Goal: Task Accomplishment & Management: Complete application form

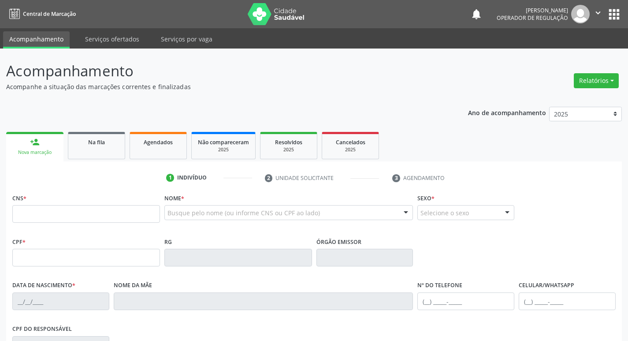
scroll to position [77, 0]
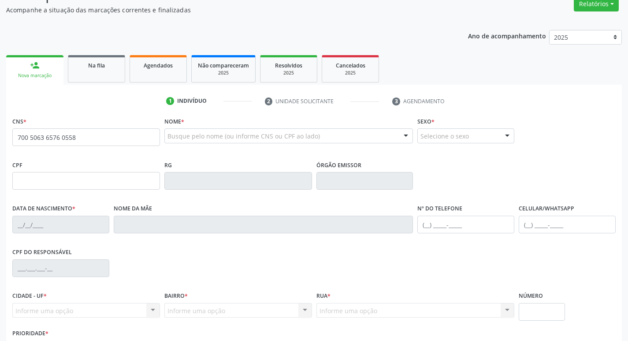
type input "700 5063 6576 0558"
type input "404.929.904-68"
type input "[DATE]"
type input "Edite da [PERSON_NAME]"
type input "[PHONE_NUMBER]"
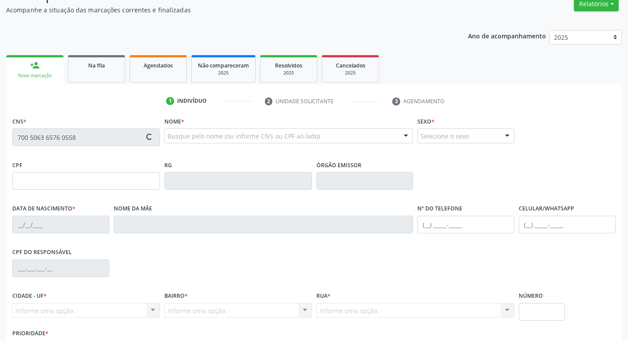
type input "[PHONE_NUMBER]"
type input "S/N"
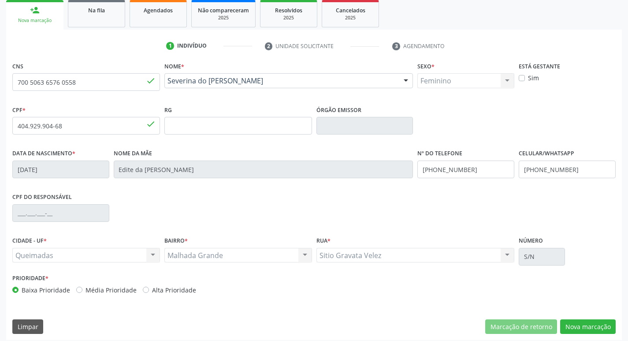
scroll to position [137, 0]
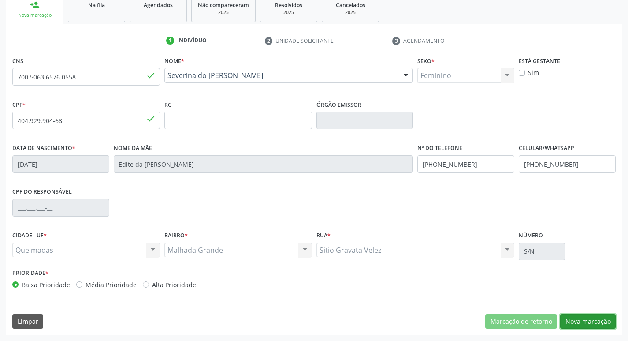
click at [569, 328] on button "Nova marcação" at bounding box center [588, 321] width 56 height 15
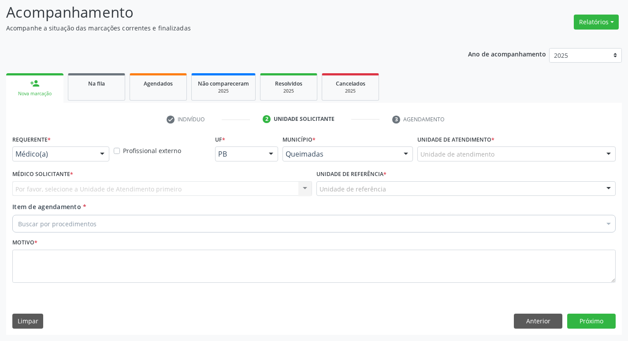
scroll to position [59, 0]
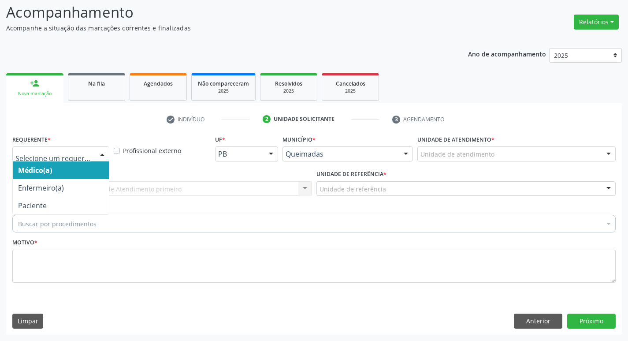
click at [87, 160] on div at bounding box center [60, 153] width 97 height 15
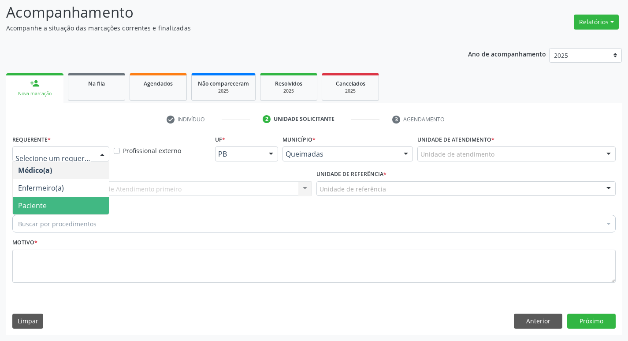
click at [44, 209] on span "Paciente" at bounding box center [32, 206] width 29 height 10
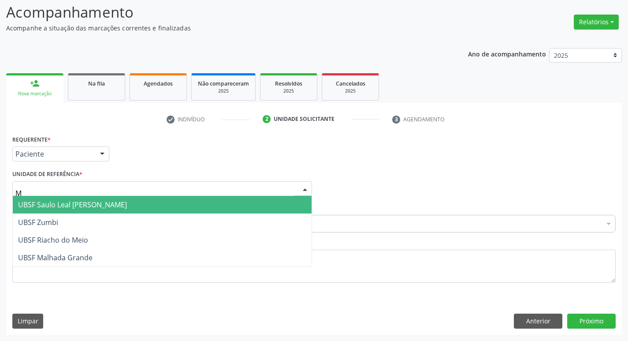
type input "MA"
click at [47, 201] on span "UBSF Malhada Grande" at bounding box center [55, 205] width 74 height 10
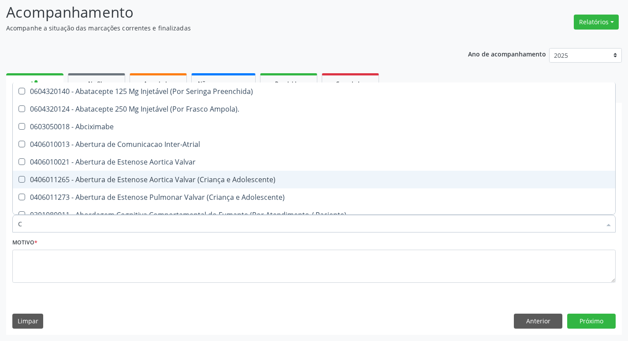
type input "CARDIOLOGISTA"
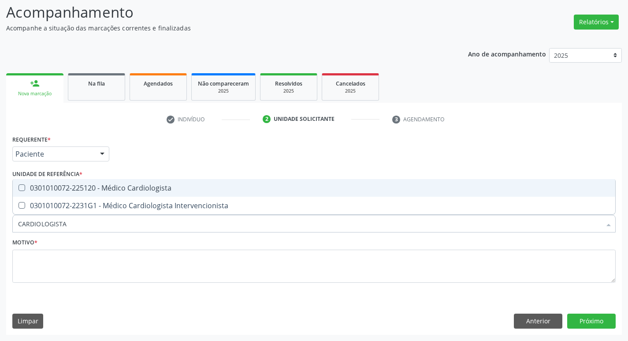
click at [86, 191] on div "0301010072-225120 - Médico Cardiologista" at bounding box center [314, 187] width 592 height 7
checkbox Cardiologista "true"
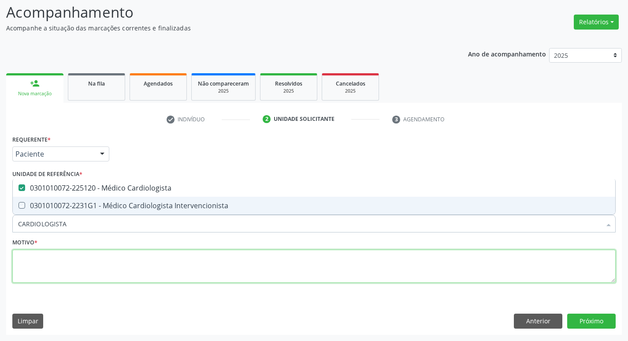
click at [49, 257] on textarea at bounding box center [313, 265] width 603 height 33
checkbox Intervencionista "true"
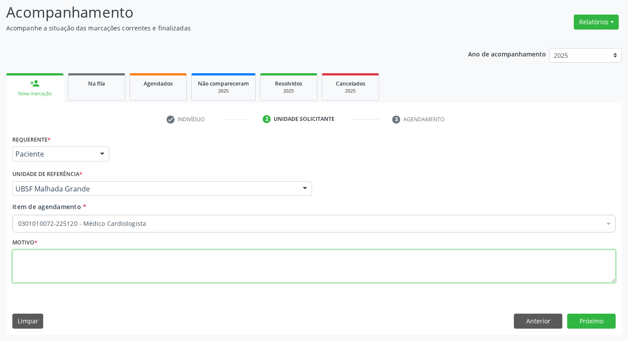
paste textarea "RETORNO"
type textarea "RETORNO"
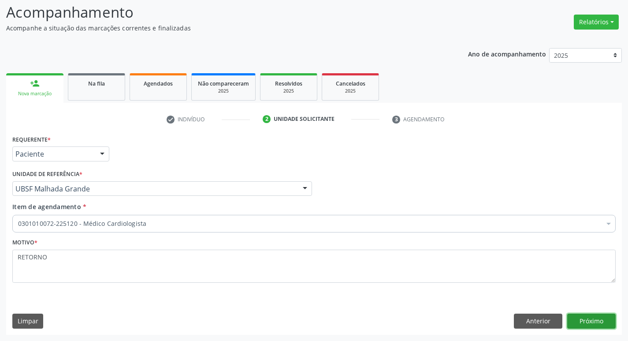
click at [576, 319] on button "Próximo" at bounding box center [591, 320] width 48 height 15
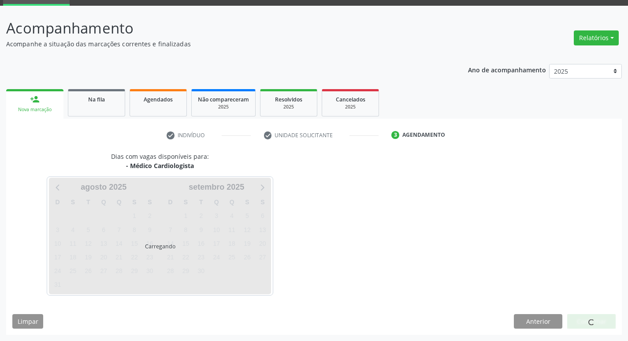
scroll to position [43, 0]
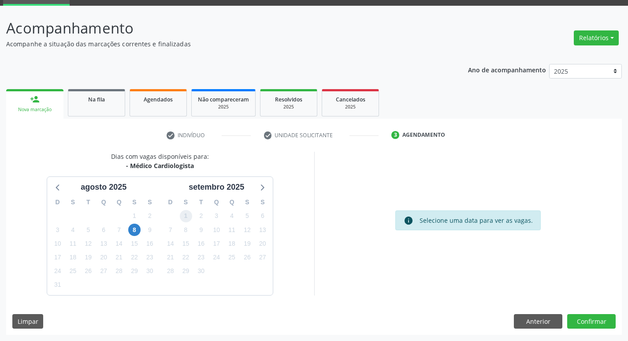
click at [188, 212] on span "1" at bounding box center [186, 216] width 12 height 12
click at [577, 315] on button "Confirmar" at bounding box center [591, 321] width 48 height 15
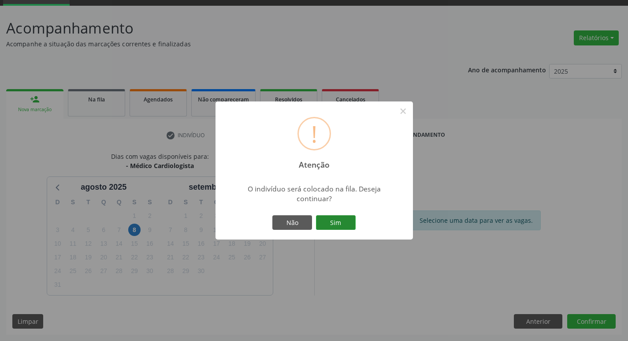
click at [332, 222] on button "Sim" at bounding box center [336, 222] width 40 height 15
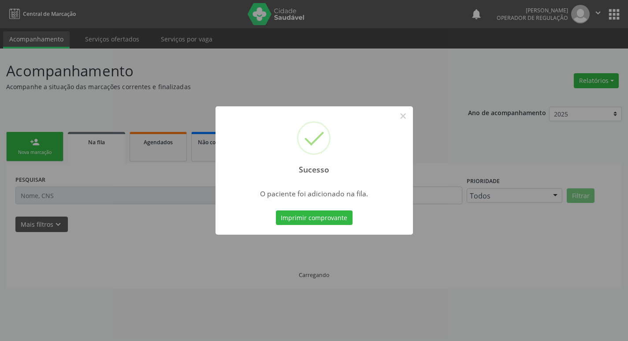
scroll to position [0, 0]
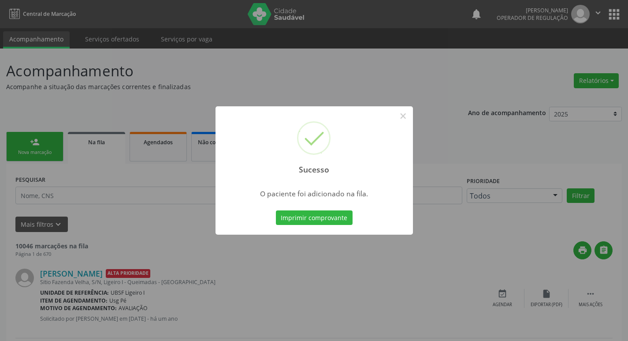
click at [62, 97] on div "Sucesso × O paciente foi adicionado na fila. Imprimir comprovante Cancel" at bounding box center [314, 170] width 628 height 341
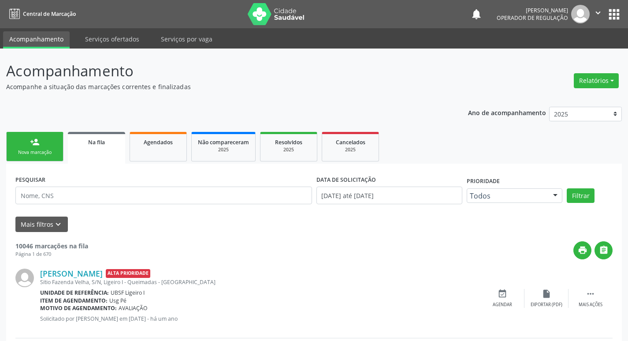
click at [45, 147] on link "person_add Nova marcação" at bounding box center [34, 147] width 57 height 30
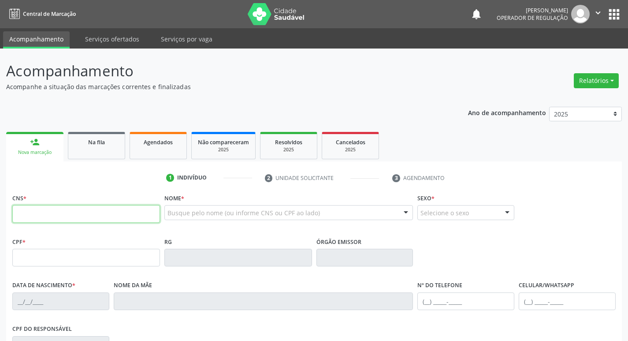
click at [51, 219] on input "text" at bounding box center [86, 214] width 148 height 18
type input "708 3077 3817 1860"
type input "176.815.294-20"
type input "[DATE]"
type input "[PERSON_NAME]"
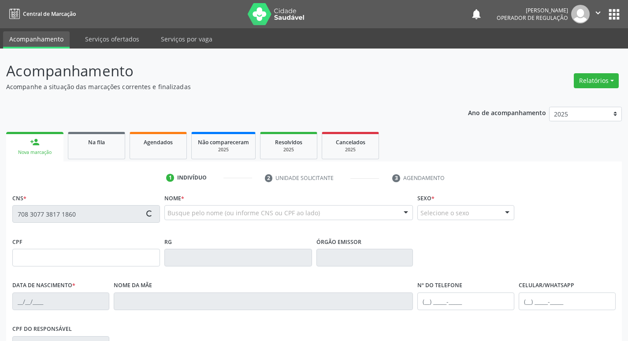
type input "[PHONE_NUMBER]"
type input "211"
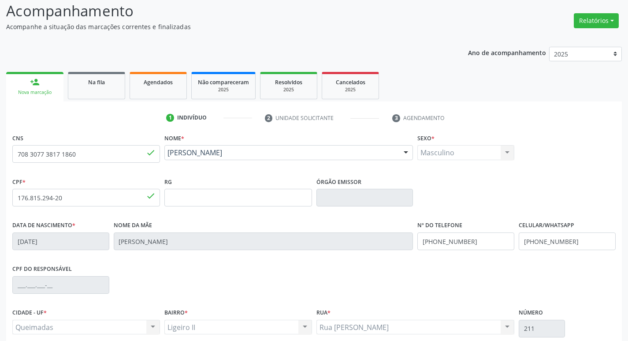
scroll to position [137, 0]
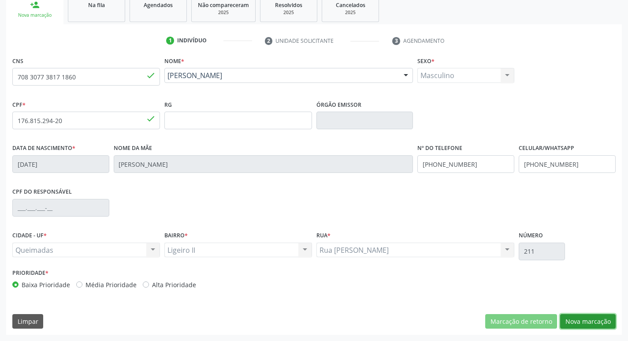
click at [583, 328] on button "Nova marcação" at bounding box center [588, 321] width 56 height 15
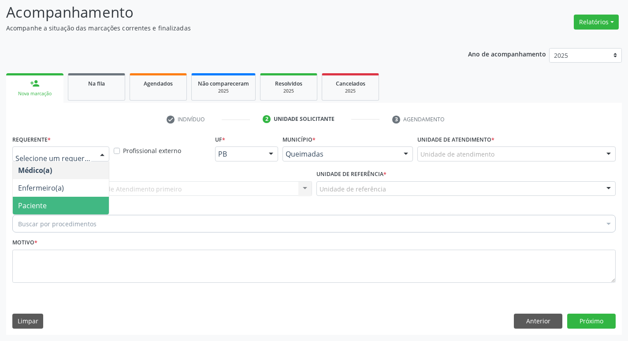
click at [23, 206] on span "Paciente" at bounding box center [32, 206] width 29 height 10
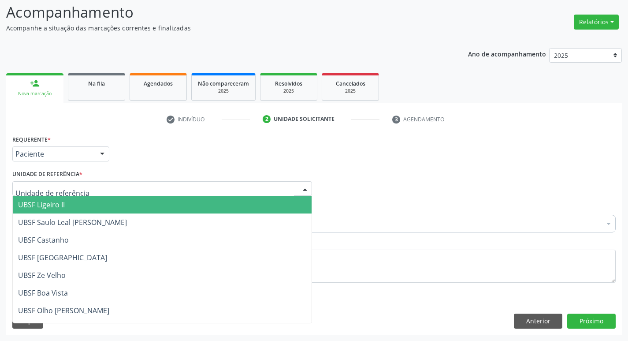
click at [32, 202] on span "UBSF Ligeiro II" at bounding box center [41, 205] width 47 height 10
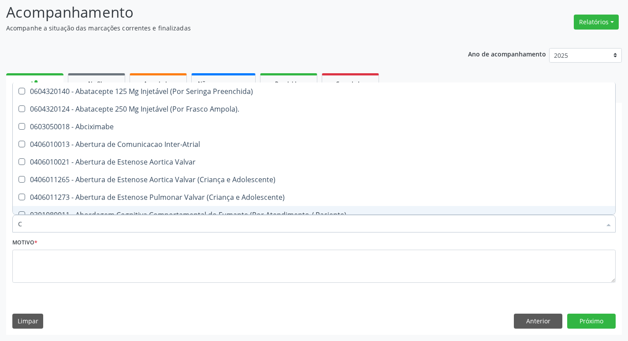
type input "CARDIOLOGISTA"
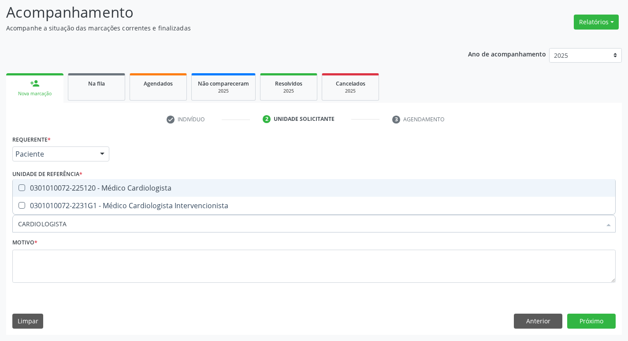
click at [208, 186] on div "0301010072-225120 - Médico Cardiologista" at bounding box center [314, 187] width 592 height 7
checkbox Cardiologista "true"
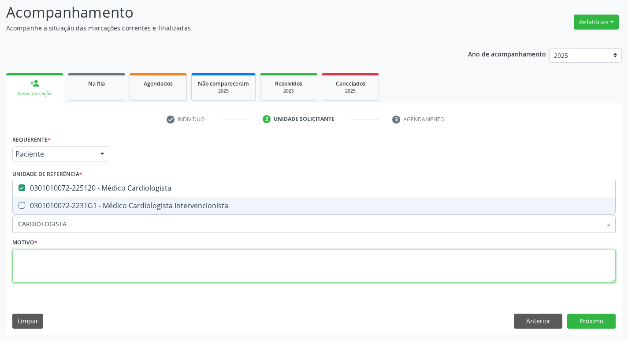
click at [143, 272] on textarea at bounding box center [313, 265] width 603 height 33
checkbox Intervencionista "true"
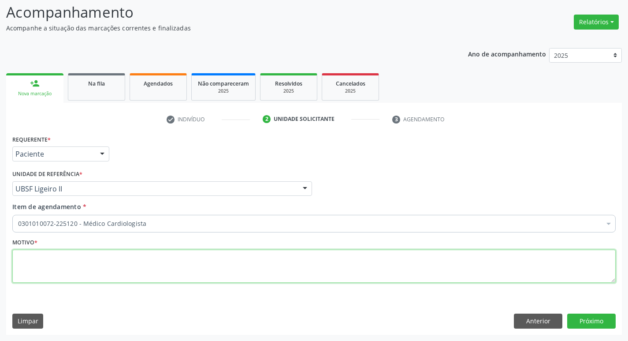
paste textarea "RETORNO"
type textarea "RETORNO"
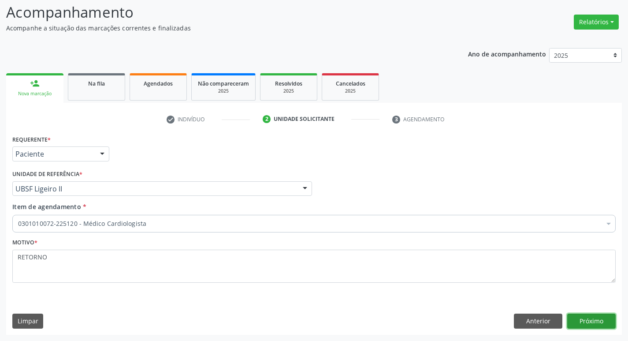
click at [584, 319] on button "Próximo" at bounding box center [591, 320] width 48 height 15
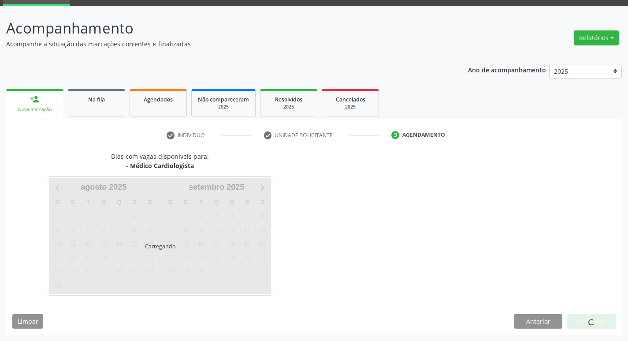
scroll to position [43, 0]
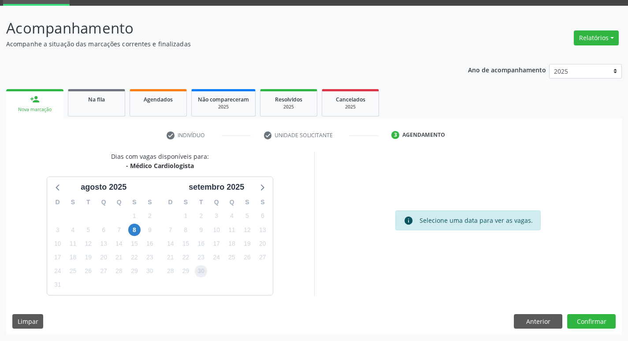
click at [200, 271] on span "30" at bounding box center [201, 271] width 12 height 12
click at [592, 318] on button "Confirmar" at bounding box center [591, 321] width 48 height 15
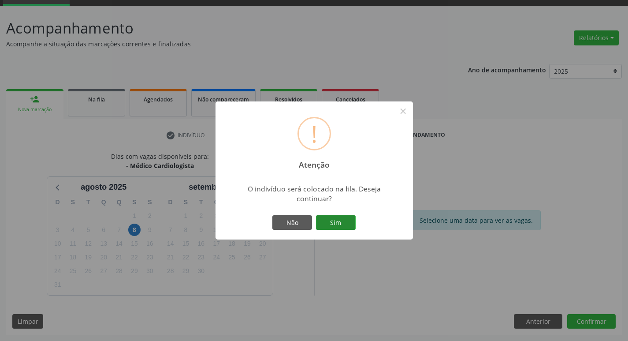
click at [328, 227] on button "Sim" at bounding box center [336, 222] width 40 height 15
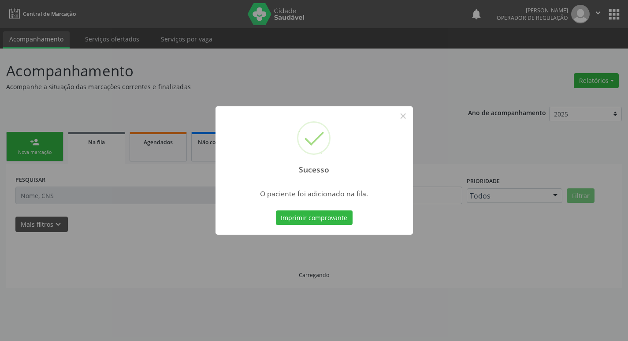
scroll to position [0, 0]
click at [108, 217] on div "Sucesso × O paciente foi adicionado na fila. Imprimir comprovante Cancel" at bounding box center [317, 170] width 635 height 341
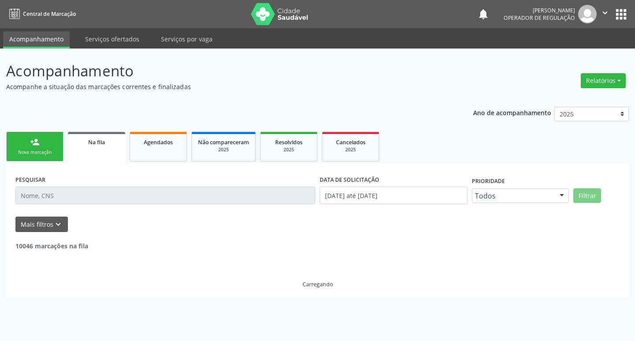
click at [33, 145] on div "person_add" at bounding box center [35, 142] width 10 height 10
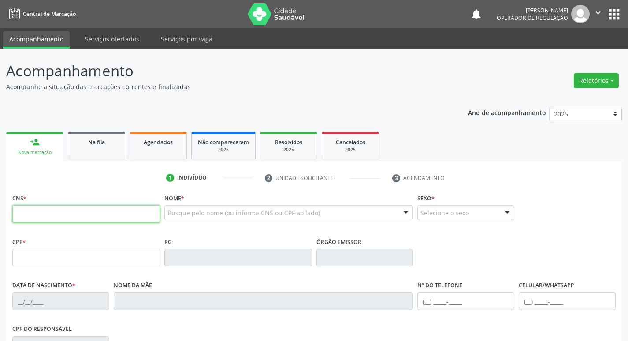
click at [67, 216] on input "text" at bounding box center [86, 214] width 148 height 18
type input "700 4079 8471 9048"
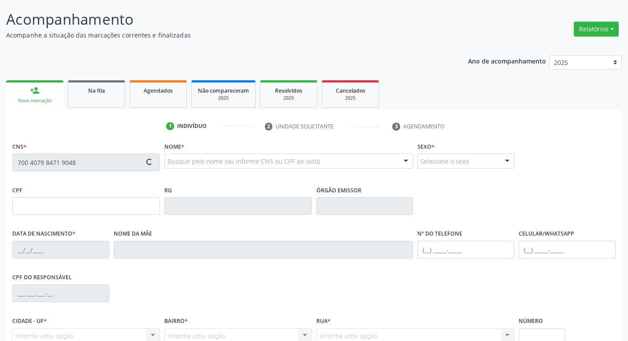
type input "141.086.584-34"
type input "[DATE]"
type input "[PERSON_NAME]"
type input "[PHONE_NUMBER]"
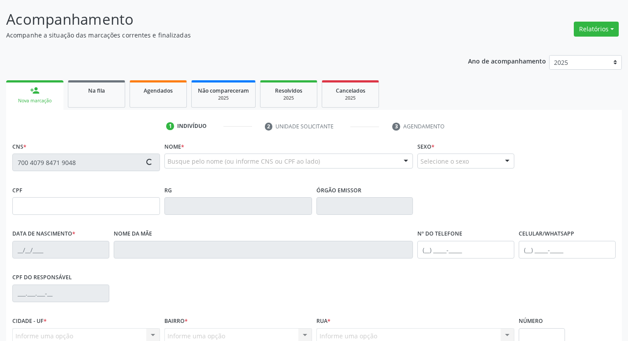
type input "522"
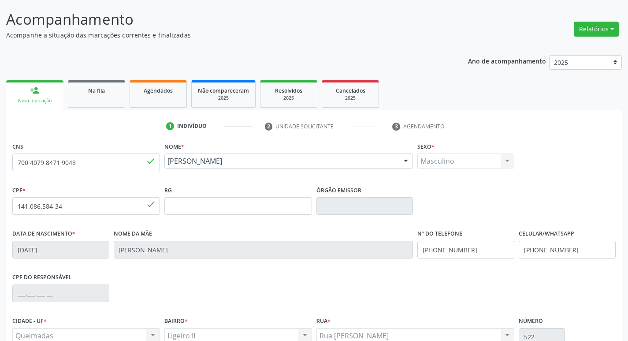
scroll to position [137, 0]
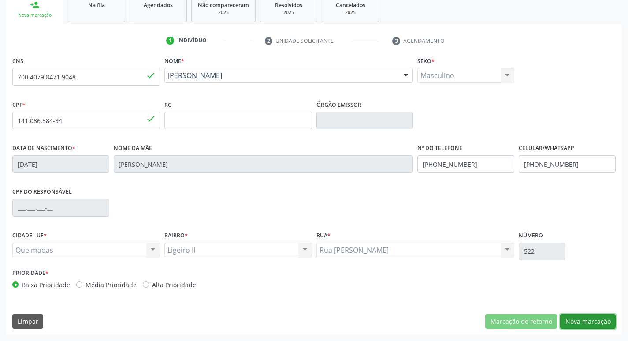
click at [572, 324] on button "Nova marcação" at bounding box center [588, 321] width 56 height 15
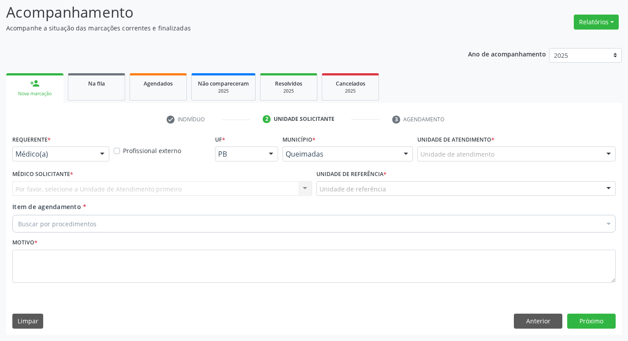
scroll to position [59, 0]
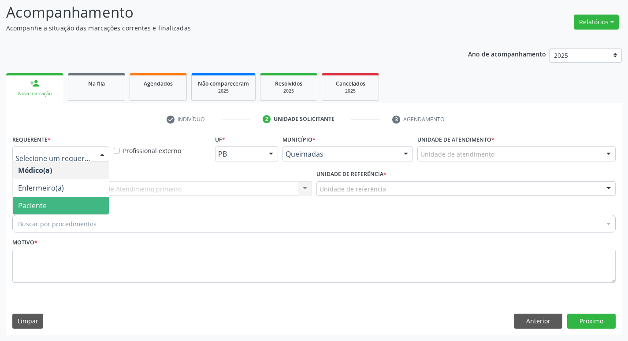
click at [60, 214] on span "Paciente" at bounding box center [61, 206] width 96 height 18
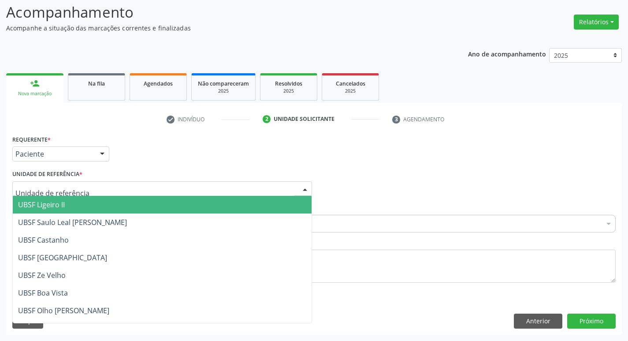
click at [14, 197] on span "UBSF Ligeiro II" at bounding box center [162, 205] width 299 height 18
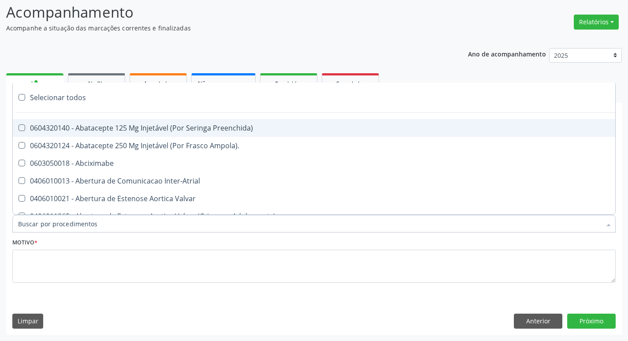
click at [17, 217] on div at bounding box center [313, 224] width 603 height 18
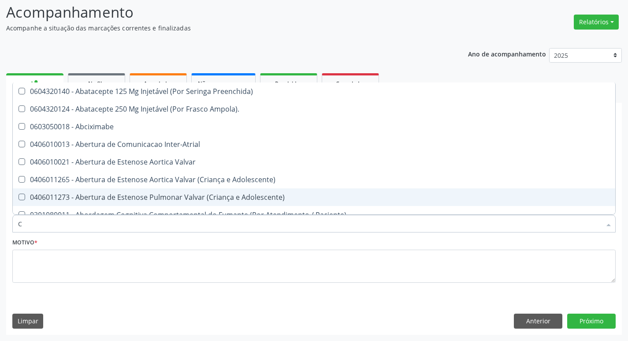
type input "CARDIOLO"
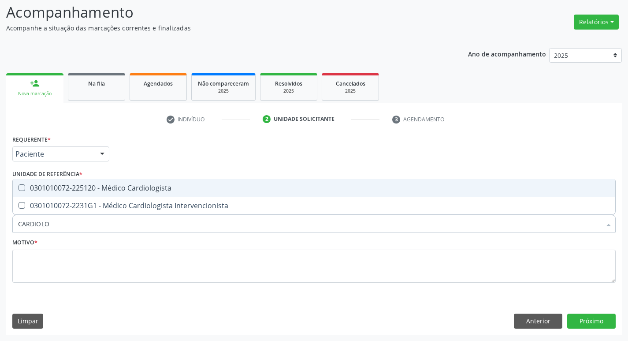
click at [100, 185] on div "0301010072-225120 - Médico Cardiologista" at bounding box center [314, 187] width 592 height 7
checkbox Cardiologista "true"
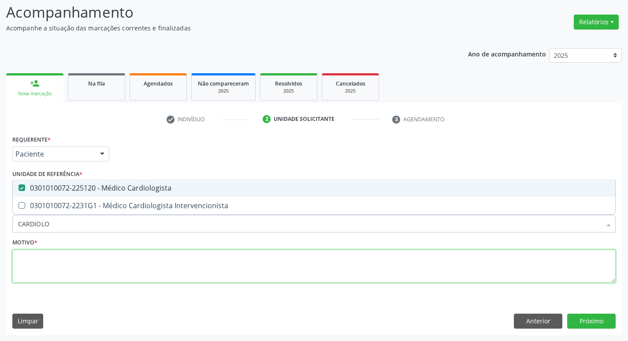
click at [76, 275] on textarea at bounding box center [313, 265] width 603 height 33
checkbox Intervencionista "true"
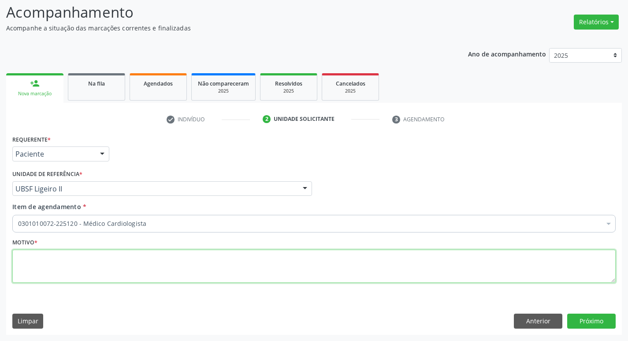
paste textarea "RETORNO"
type textarea "RETORNO"
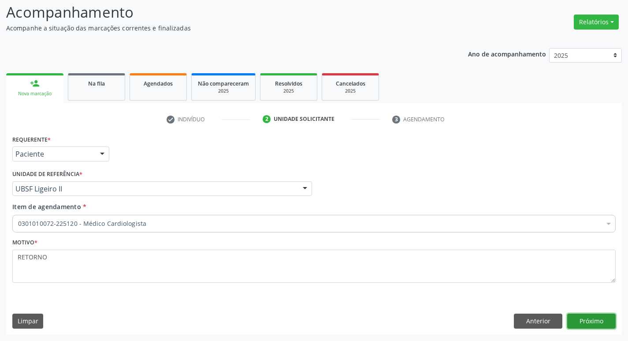
click at [592, 317] on button "Próximo" at bounding box center [591, 320] width 48 height 15
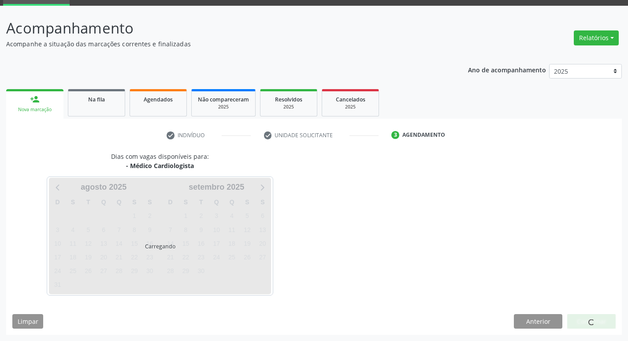
scroll to position [43, 0]
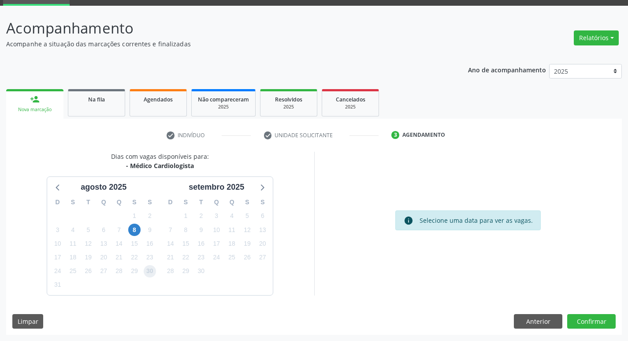
click at [146, 274] on span "30" at bounding box center [150, 271] width 12 height 12
click at [584, 317] on button "Confirmar" at bounding box center [591, 321] width 48 height 15
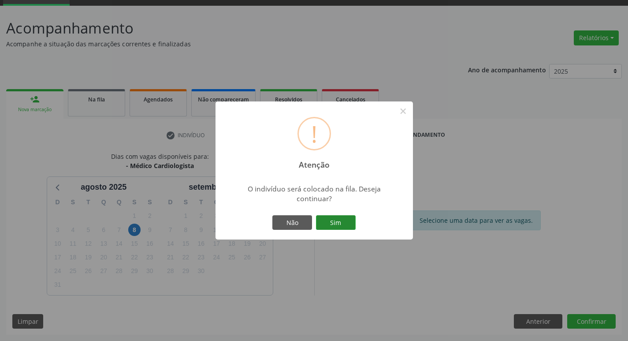
click at [340, 223] on button "Sim" at bounding box center [336, 222] width 40 height 15
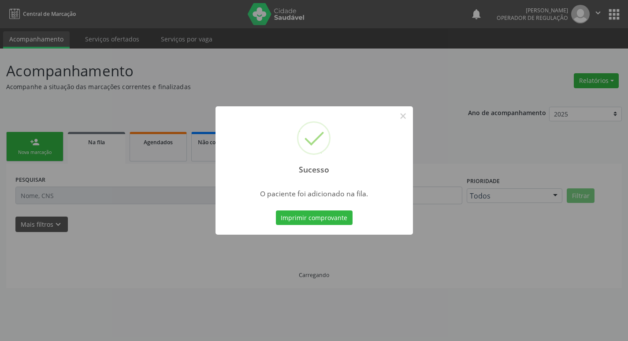
scroll to position [0, 0]
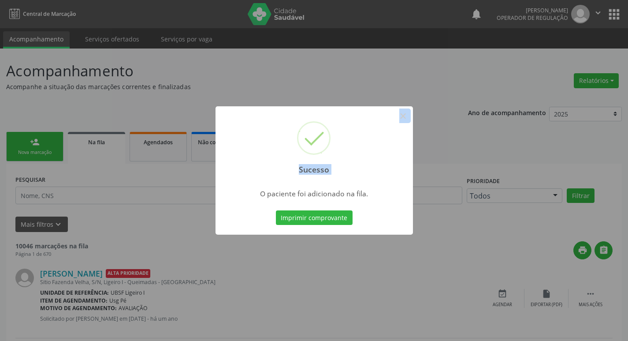
click at [0, 180] on div "Sucesso × O paciente foi adicionado na fila. Imprimir comprovante Cancel" at bounding box center [314, 170] width 628 height 341
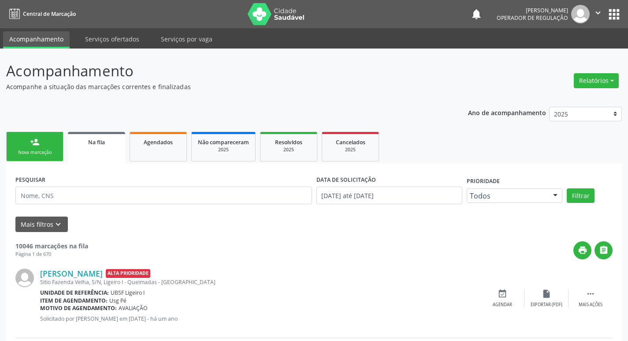
click at [28, 136] on link "person_add Nova marcação" at bounding box center [34, 147] width 57 height 30
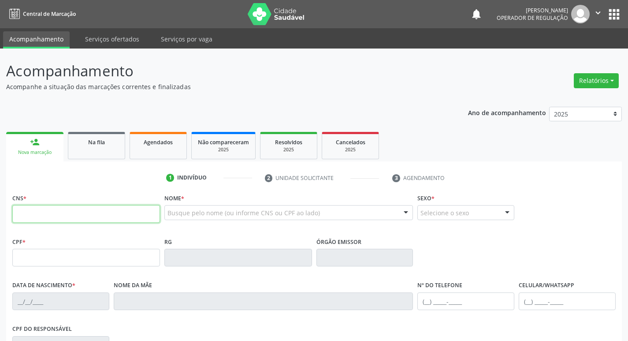
click at [92, 213] on input "text" at bounding box center [86, 214] width 148 height 18
type input "708 1031 4769 1240"
type input "176.888.924-49"
type input "[DATE]"
type input "[PERSON_NAME]"
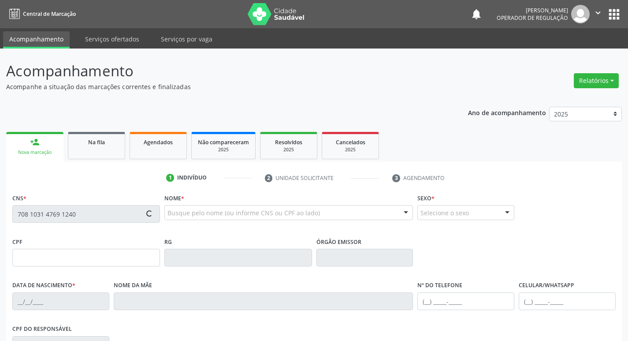
type input "[PHONE_NUMBER]"
type input "036.820.414-60"
type input "3519"
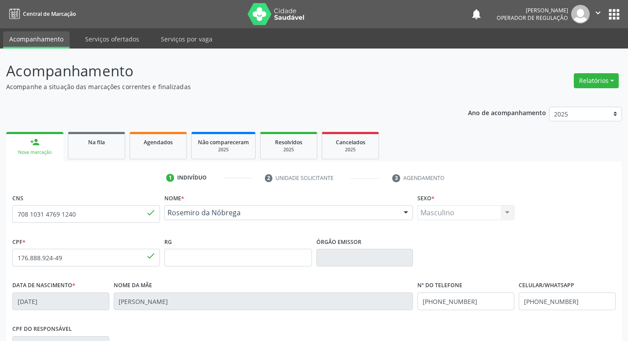
scroll to position [137, 0]
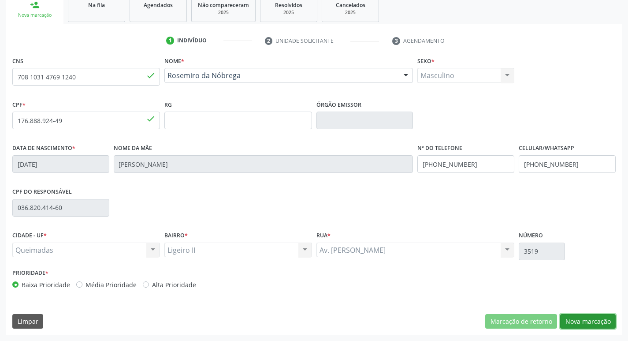
click at [594, 318] on button "Nova marcação" at bounding box center [588, 321] width 56 height 15
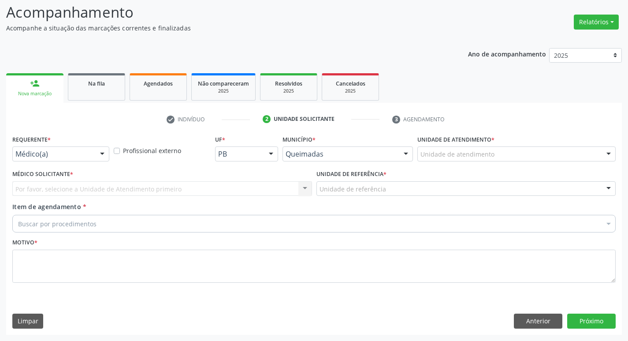
scroll to position [59, 0]
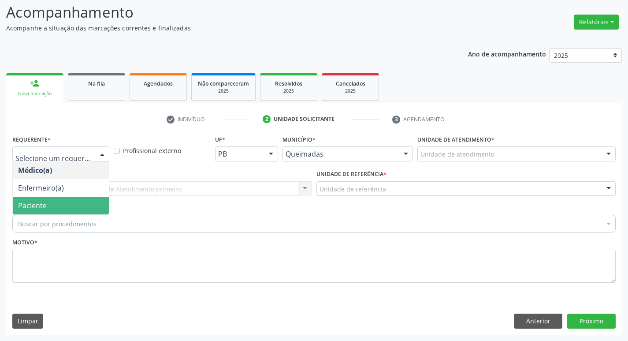
click at [63, 207] on span "Paciente" at bounding box center [61, 206] width 96 height 18
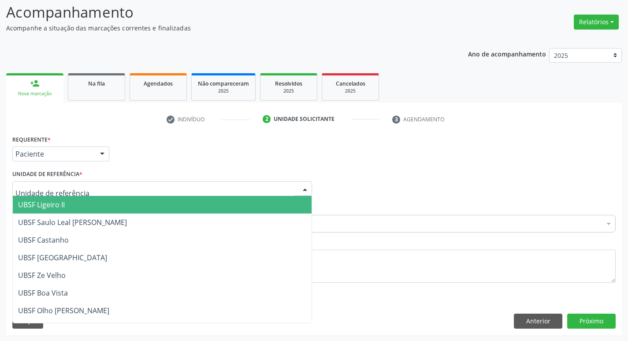
click at [69, 208] on span "UBSF Ligeiro II" at bounding box center [162, 205] width 299 height 18
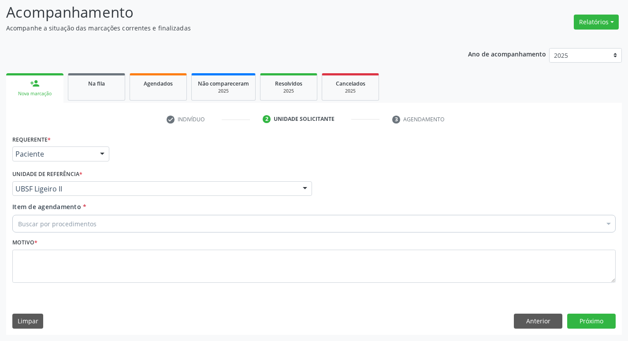
click at [69, 212] on div "Item de agendamento * Buscar por procedimentos Selecionar todos 0604320140 - Ab…" at bounding box center [313, 216] width 603 height 28
click at [68, 230] on div "Buscar por procedimentos" at bounding box center [313, 224] width 603 height 18
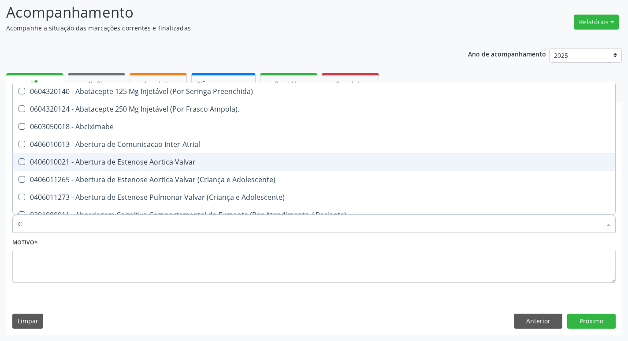
type input "CARDIOLO"
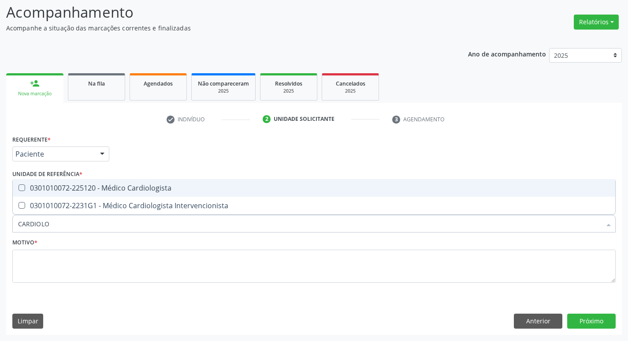
click at [89, 188] on div "0301010072-225120 - Médico Cardiologista" at bounding box center [314, 187] width 592 height 7
checkbox Cardiologista "true"
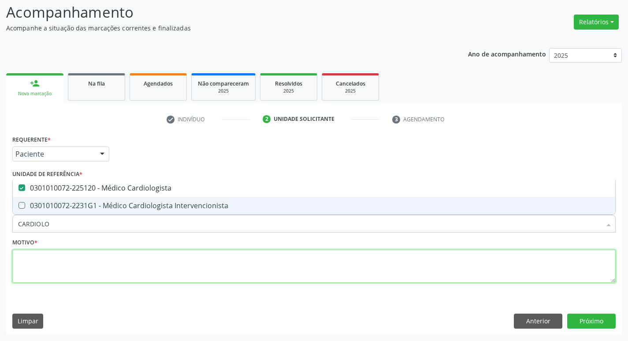
click at [67, 270] on textarea at bounding box center [313, 265] width 603 height 33
checkbox Intervencionista "true"
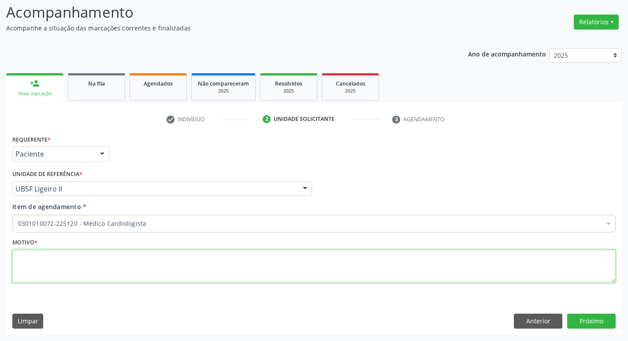
paste textarea "RETORNO"
type textarea "RETORNO"
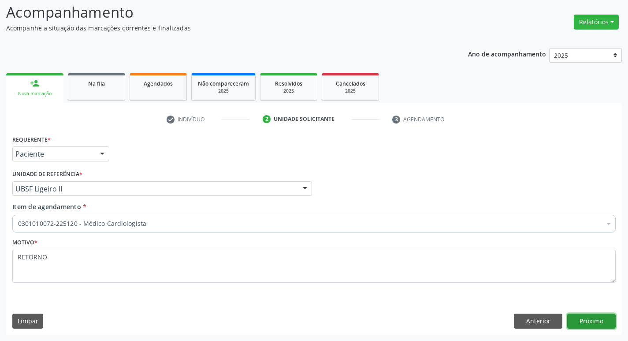
click at [589, 327] on button "Próximo" at bounding box center [591, 320] width 48 height 15
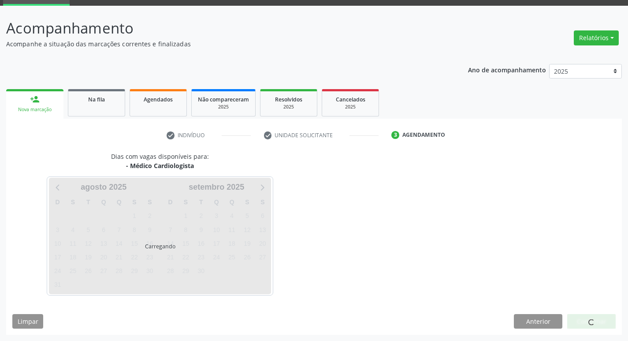
scroll to position [43, 0]
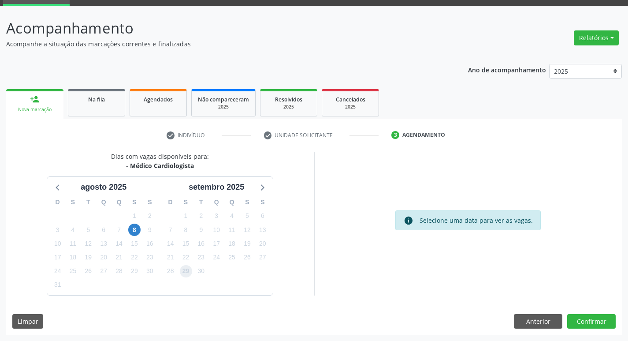
click at [187, 276] on span "29" at bounding box center [186, 271] width 12 height 12
click at [590, 324] on button "Confirmar" at bounding box center [591, 321] width 48 height 15
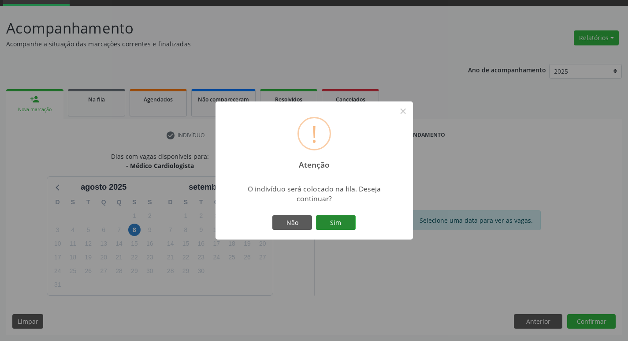
click at [345, 223] on button "Sim" at bounding box center [336, 222] width 40 height 15
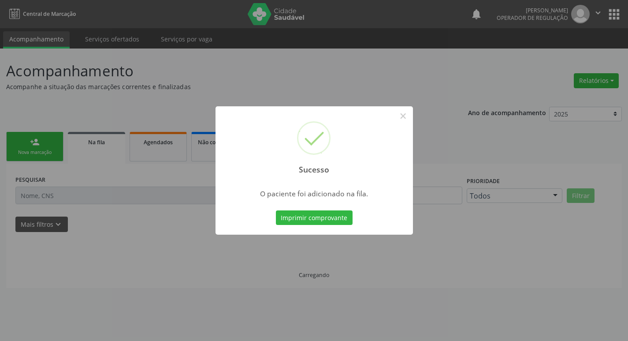
scroll to position [0, 0]
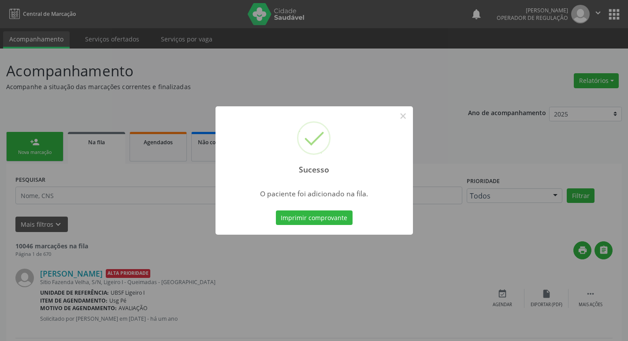
click at [9, 280] on div "Sucesso × O paciente foi adicionado na fila. Imprimir comprovante Cancel" at bounding box center [314, 170] width 628 height 341
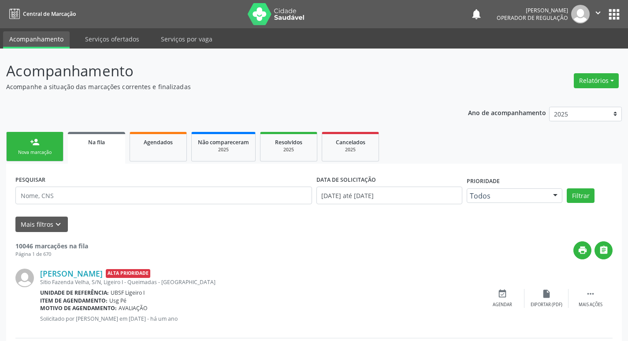
click at [39, 131] on ul "person_add Nova marcação Na fila Agendados Não compareceram 2025 Resolvidos 202…" at bounding box center [314, 147] width 616 height 34
click at [39, 145] on div "person_add" at bounding box center [35, 142] width 10 height 10
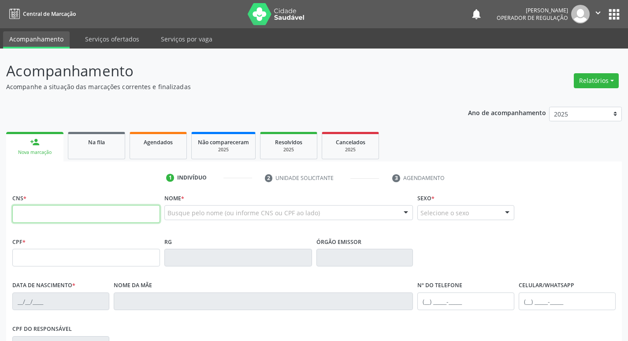
click at [33, 214] on input "text" at bounding box center [86, 214] width 148 height 18
type input "700 6039 6023 8869"
type input "029.191.467-50"
type input "[DATE]"
type input "[PERSON_NAME]"
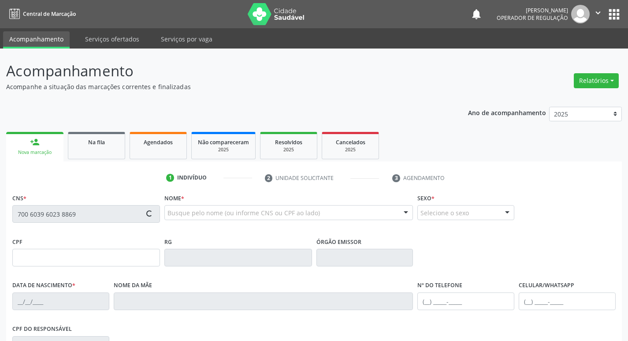
type input "[PHONE_NUMBER]"
type input "000.759.534-47"
type input "5"
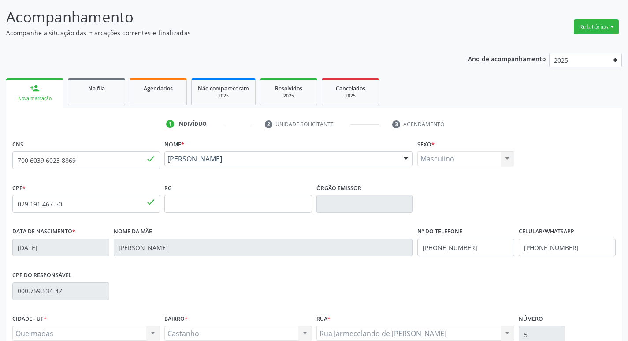
scroll to position [137, 0]
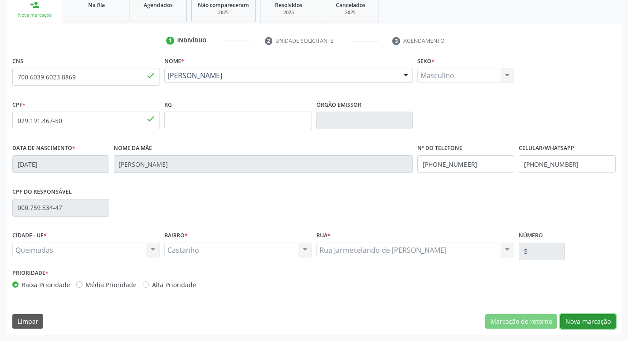
click at [580, 325] on button "Nova marcação" at bounding box center [588, 321] width 56 height 15
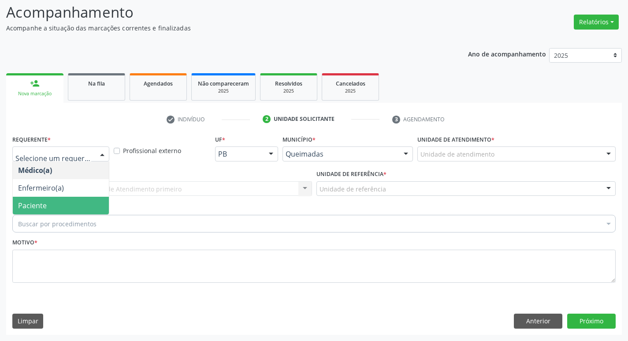
click at [46, 206] on span "Paciente" at bounding box center [61, 206] width 96 height 18
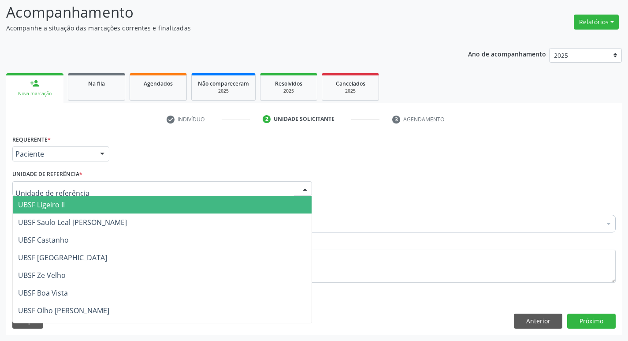
click at [42, 182] on div at bounding box center [162, 188] width 300 height 15
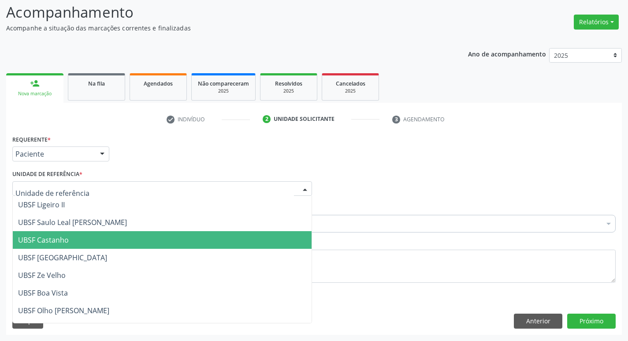
click at [24, 243] on span "UBSF Castanho" at bounding box center [43, 240] width 51 height 10
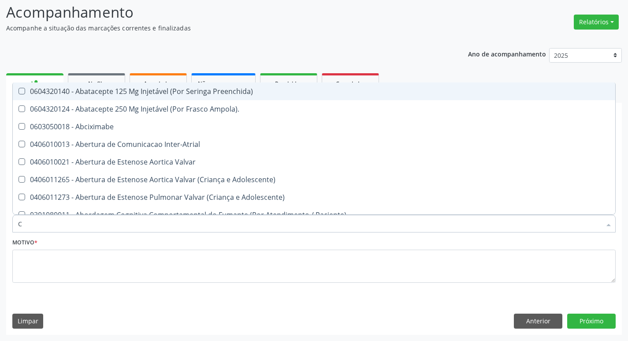
type input "CARDIOLO"
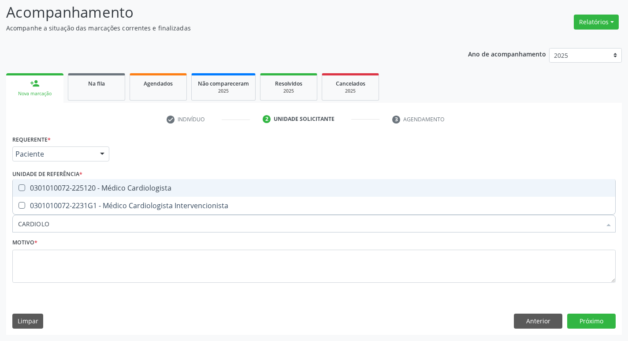
click at [106, 186] on div "0301010072-225120 - Médico Cardiologista" at bounding box center [314, 187] width 592 height 7
checkbox Cardiologista "true"
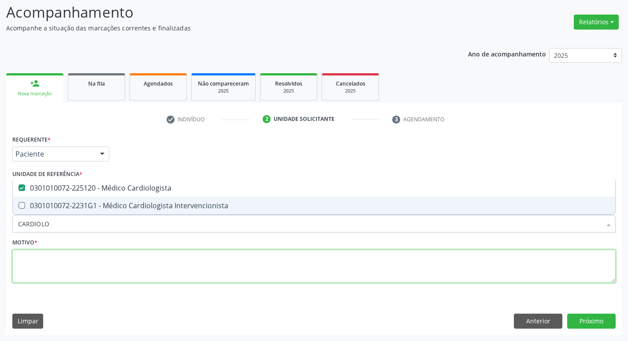
click at [84, 281] on textarea at bounding box center [313, 265] width 603 height 33
checkbox Intervencionista "true"
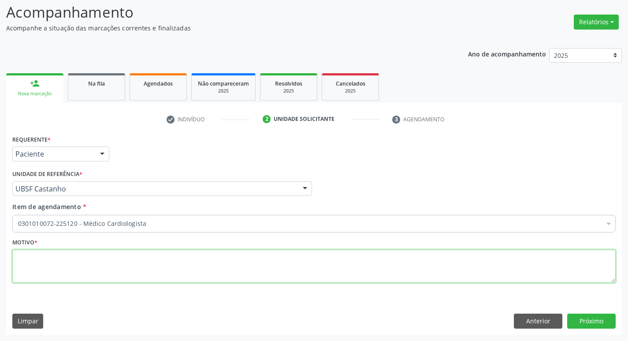
paste textarea "RETORNO"
type textarea "RETORNO"
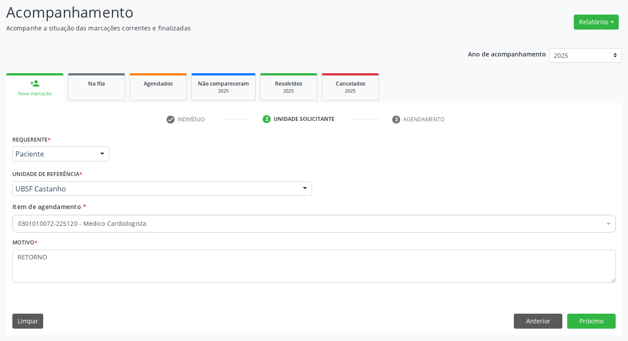
click at [588, 328] on div "Requerente * Paciente Médico(a) Enfermeiro(a) Paciente Nenhum resultado encontr…" at bounding box center [314, 233] width 616 height 201
click at [588, 320] on button "Próximo" at bounding box center [591, 320] width 48 height 15
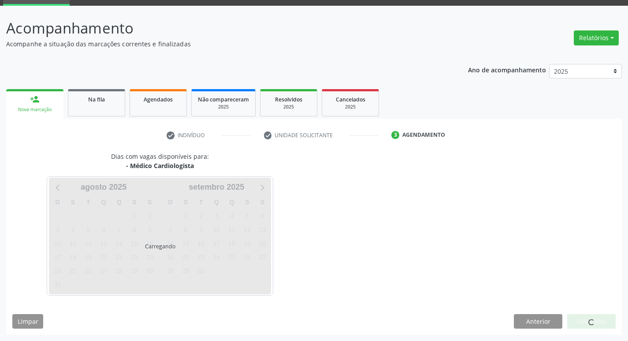
scroll to position [43, 0]
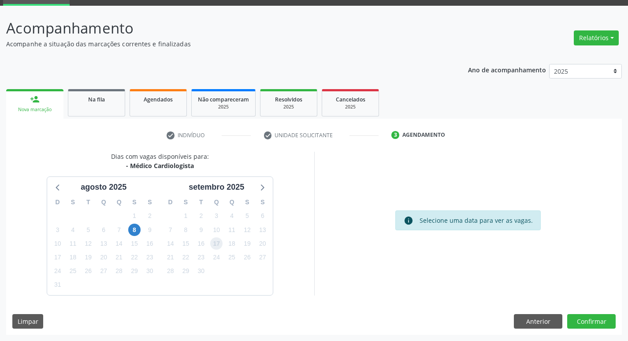
click at [214, 247] on span "17" at bounding box center [216, 243] width 12 height 12
click at [591, 313] on div "Dias com vagas disponíveis para: - Médico Cardiologista [DATE] D S T Q Q S S 27…" at bounding box center [314, 243] width 616 height 183
click at [589, 324] on button "Confirmar" at bounding box center [591, 321] width 48 height 15
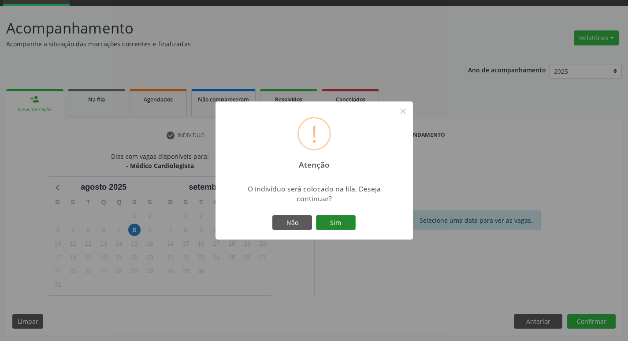
click at [344, 221] on button "Sim" at bounding box center [336, 222] width 40 height 15
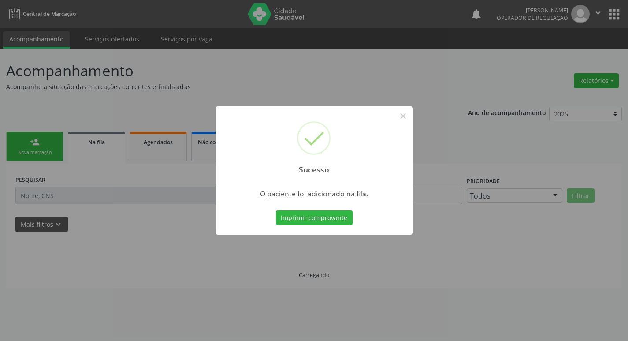
scroll to position [0, 0]
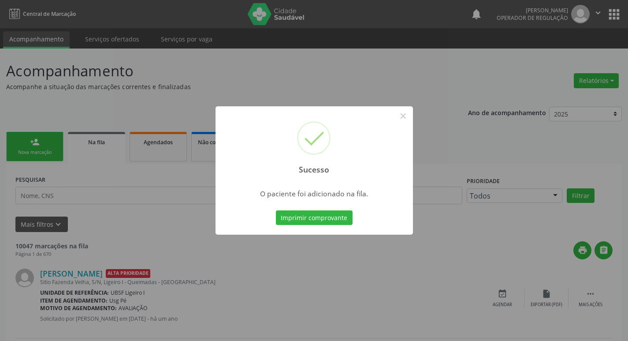
click at [63, 142] on div "Sucesso × O paciente foi adicionado na fila. Imprimir comprovante Cancel" at bounding box center [314, 170] width 628 height 341
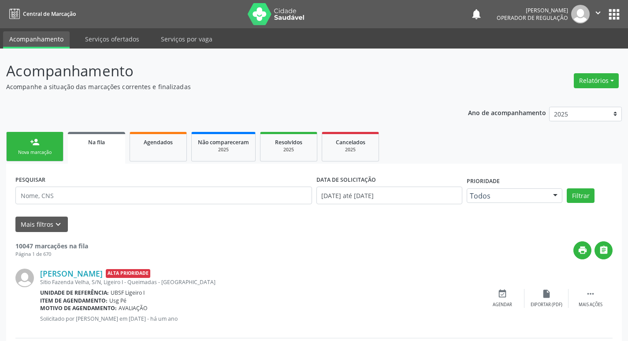
click at [15, 151] on div "Nova marcação" at bounding box center [35, 152] width 44 height 7
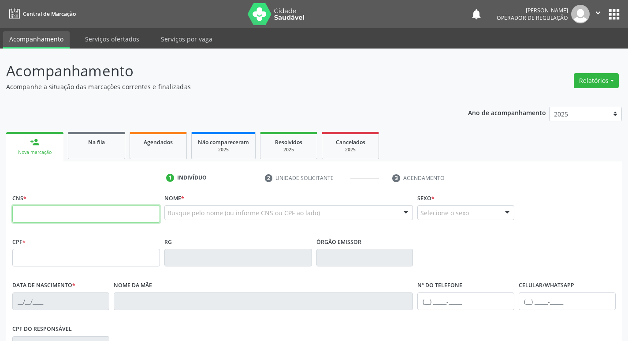
click at [64, 220] on input "text" at bounding box center [86, 214] width 148 height 18
type input "705 2034 2782 3575"
type input "570.003.104-30"
type input "[DATE]"
type input "[PERSON_NAME]"
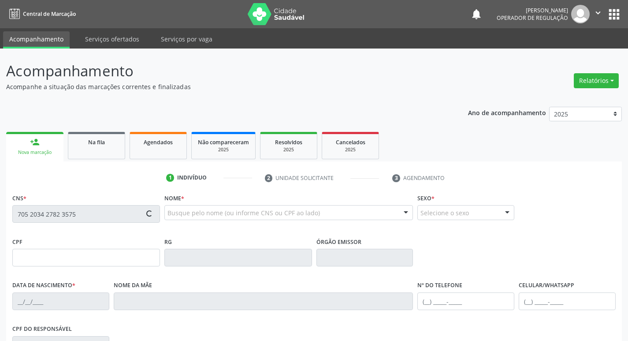
type input "[PHONE_NUMBER]"
type input "52"
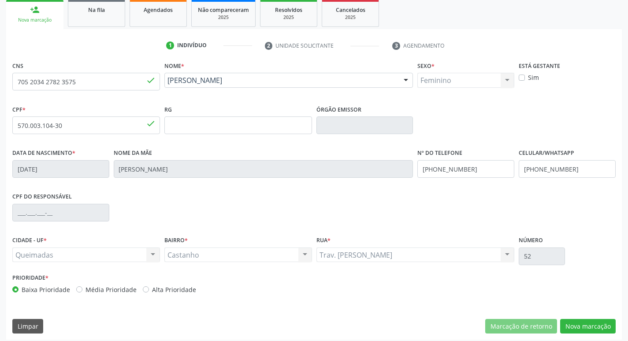
scroll to position [137, 0]
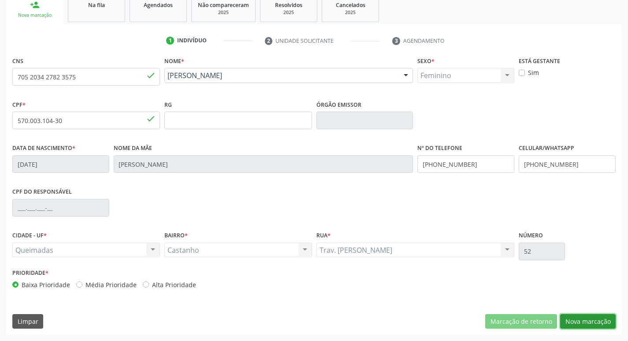
click at [597, 325] on button "Nova marcação" at bounding box center [588, 321] width 56 height 15
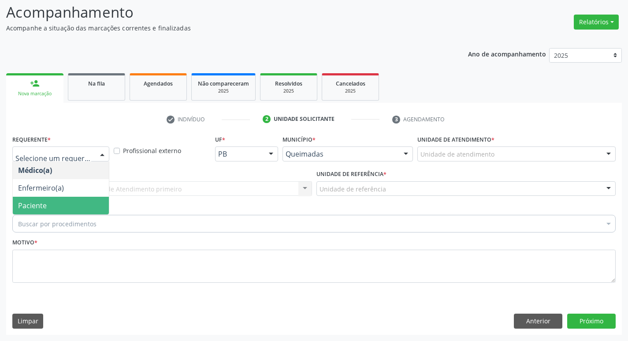
click at [60, 208] on span "Paciente" at bounding box center [61, 206] width 96 height 18
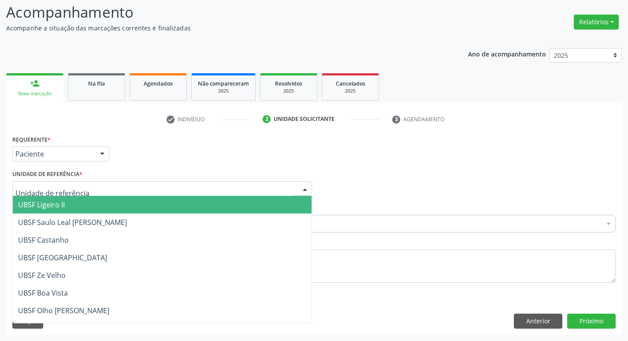
click at [67, 194] on div at bounding box center [162, 188] width 300 height 15
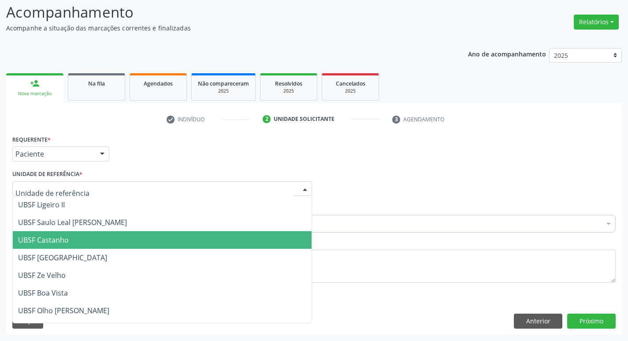
click at [74, 239] on span "UBSF Castanho" at bounding box center [162, 240] width 299 height 18
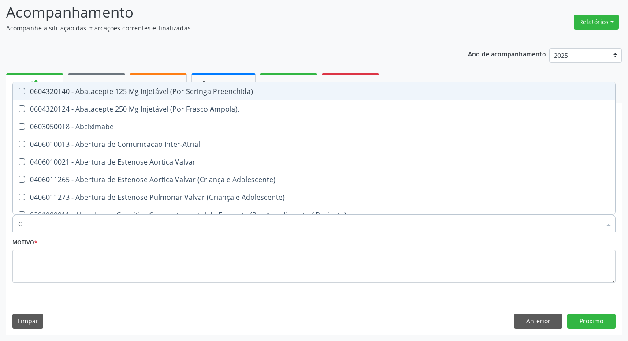
type input "CARDIOLO"
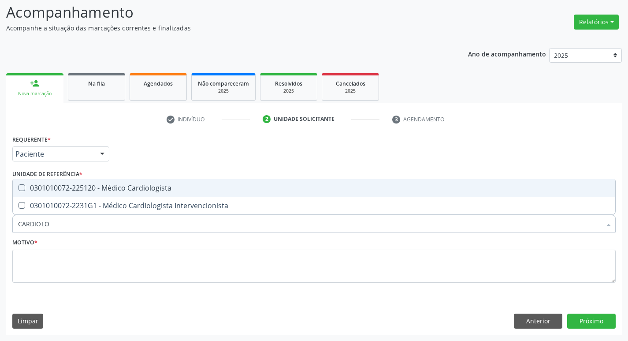
click at [88, 190] on div "0301010072-225120 - Médico Cardiologista" at bounding box center [314, 187] width 592 height 7
checkbox Cardiologista "true"
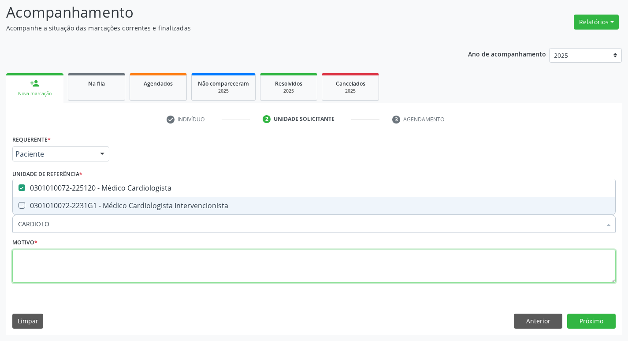
click at [69, 282] on textarea at bounding box center [313, 265] width 603 height 33
checkbox Intervencionista "true"
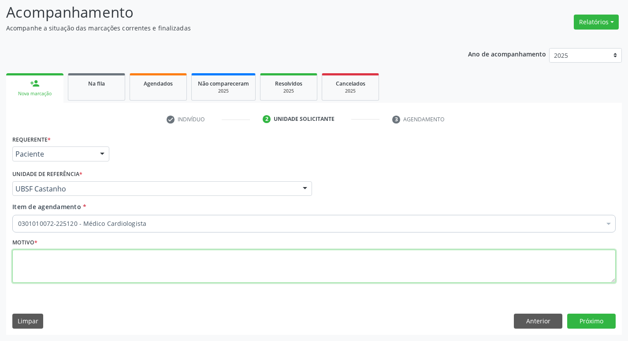
paste textarea "RETORNO"
type textarea "RETORNO"
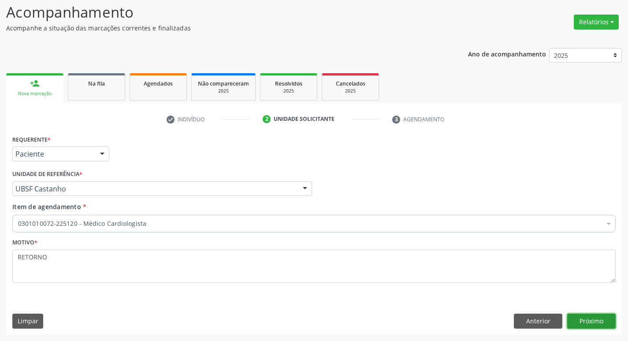
click at [583, 327] on button "Próximo" at bounding box center [591, 320] width 48 height 15
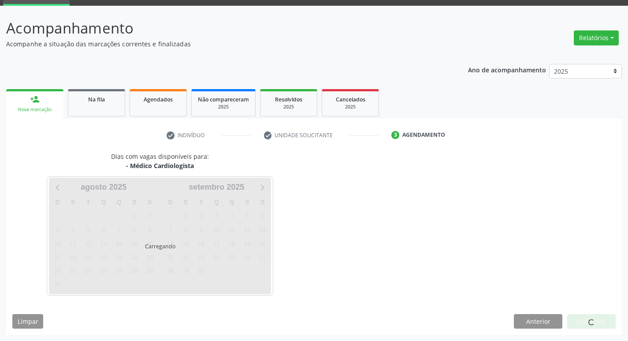
scroll to position [43, 0]
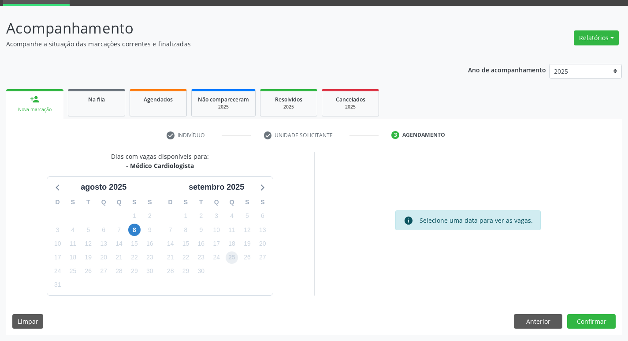
click at [231, 256] on span "25" at bounding box center [232, 257] width 12 height 12
click at [570, 319] on button "Confirmar" at bounding box center [591, 321] width 48 height 15
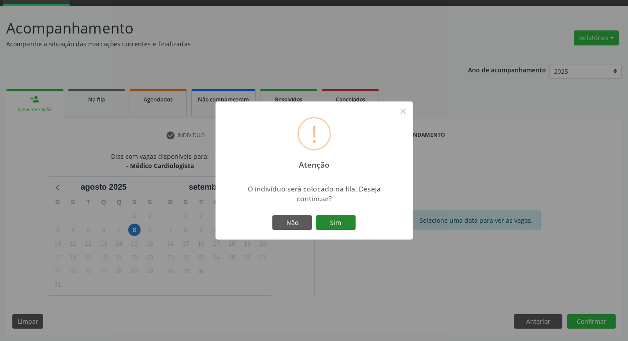
click at [354, 218] on button "Sim" at bounding box center [336, 222] width 40 height 15
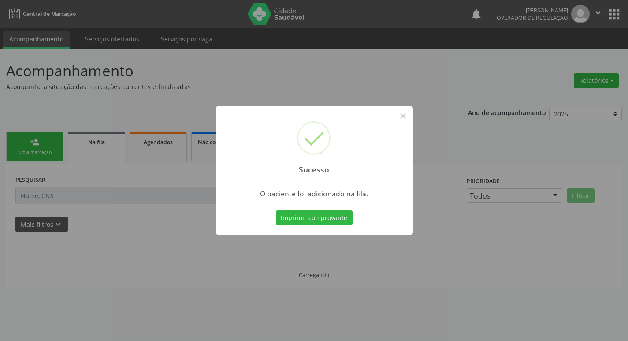
scroll to position [0, 0]
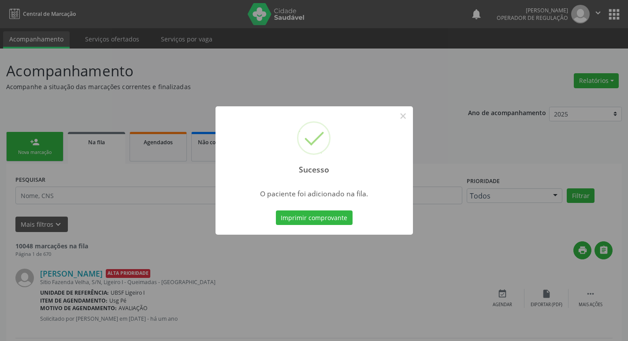
click at [4, 109] on div "Sucesso × O paciente foi adicionado na fila. Imprimir comprovante Cancel" at bounding box center [314, 170] width 628 height 341
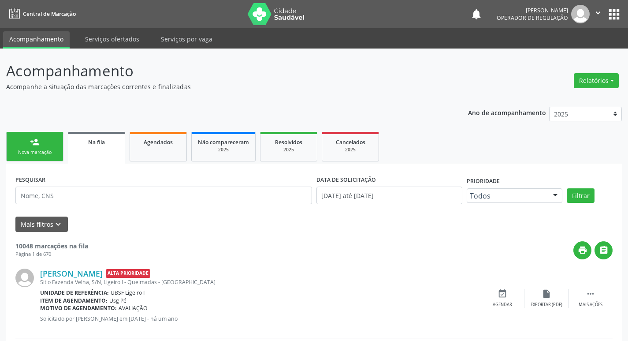
click at [17, 153] on div "Nova marcação" at bounding box center [35, 152] width 44 height 7
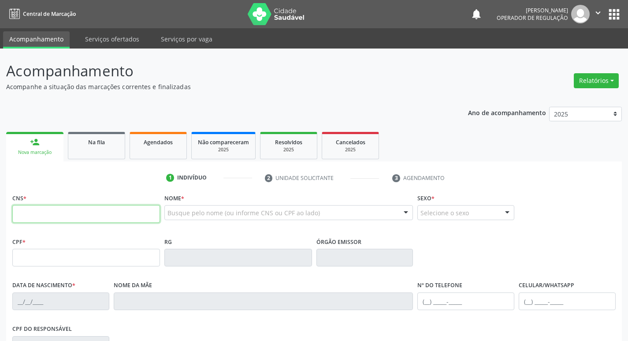
click at [52, 217] on input "text" at bounding box center [86, 214] width 148 height 18
click at [619, 19] on button "apps" at bounding box center [614, 14] width 15 height 15
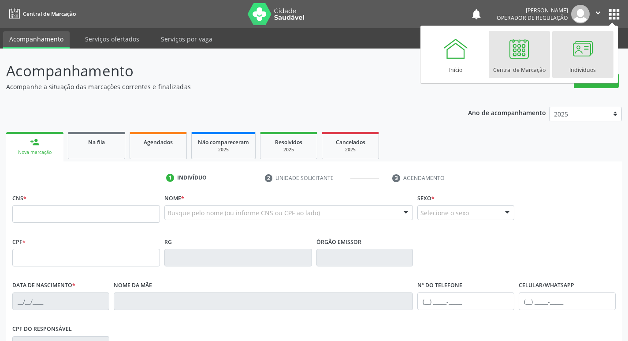
click at [579, 58] on div at bounding box center [582, 48] width 26 height 26
